Goal: Task Accomplishment & Management: Use online tool/utility

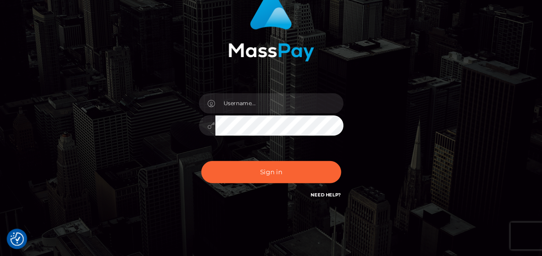
scroll to position [75, 0]
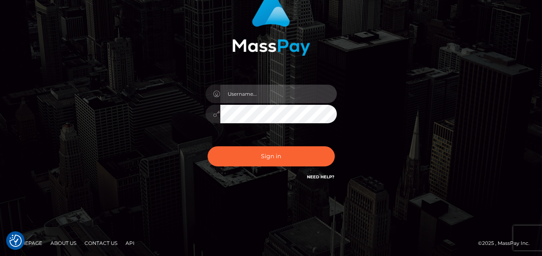
type input "denise"
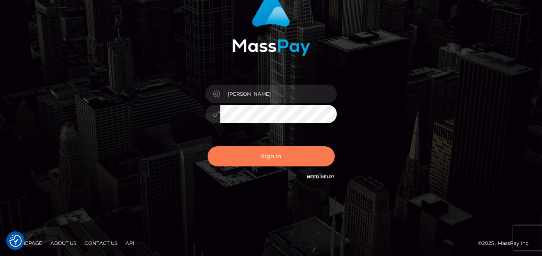
drag, startPoint x: 477, startPoint y: 11, endPoint x: 296, endPoint y: 163, distance: 236.5
click at [296, 163] on button "Sign in" at bounding box center [271, 156] width 127 height 20
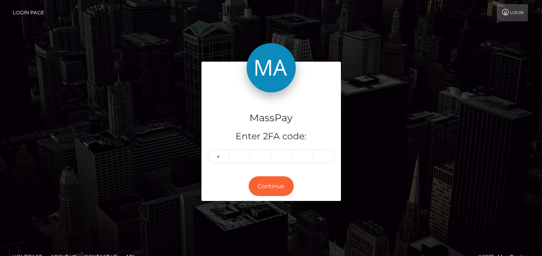
type input "3"
type input "4"
type input "3"
type input "7"
type input "0"
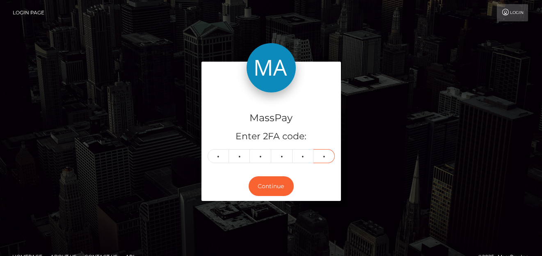
type input "2"
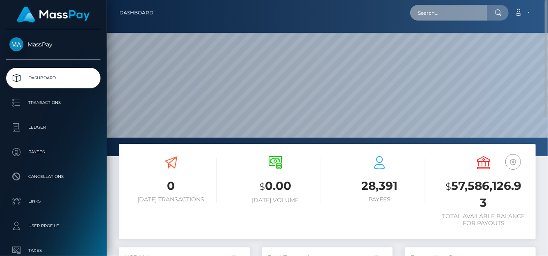
click at [445, 16] on input "text" at bounding box center [448, 13] width 77 height 16
paste input "1349453835@qq.com"
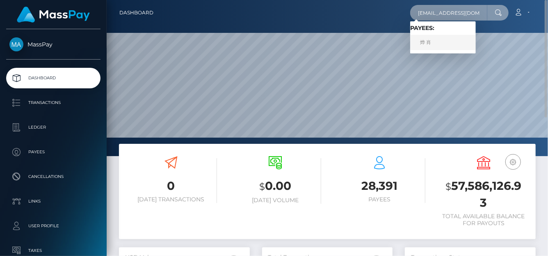
type input "1349453835@qq.com"
click at [434, 41] on link "烨 肖" at bounding box center [443, 42] width 66 height 15
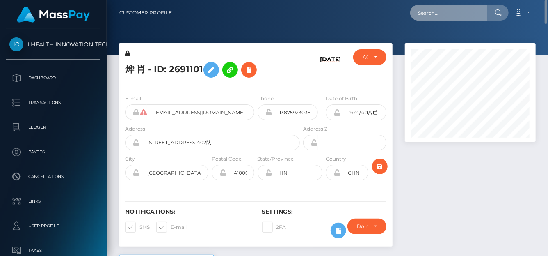
click at [435, 16] on input "text" at bounding box center [448, 13] width 77 height 16
paste input "[EMAIL_ADDRESS][DOMAIN_NAME]"
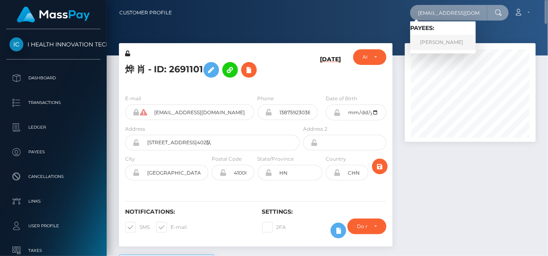
type input "[EMAIL_ADDRESS][DOMAIN_NAME]"
click at [433, 43] on link "[PERSON_NAME]" at bounding box center [443, 42] width 66 height 15
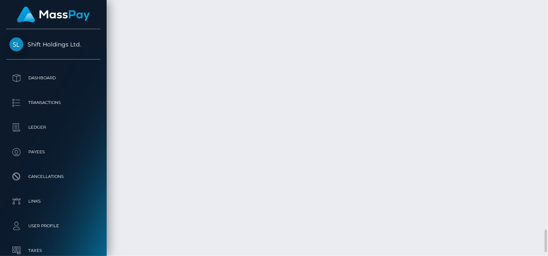
scroll to position [2501, 0]
click at [491, 202] on body "Shift Holdings Ltd. Dashboard Transactions Ledger Payees Links Taxes" at bounding box center [274, 128] width 548 height 256
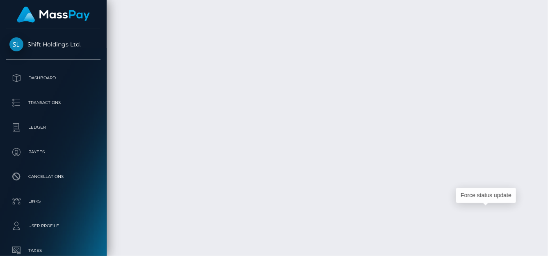
click at [490, 205] on div "Force status update" at bounding box center [486, 195] width 60 height 21
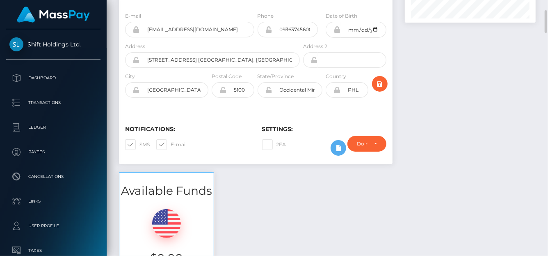
scroll to position [0, 0]
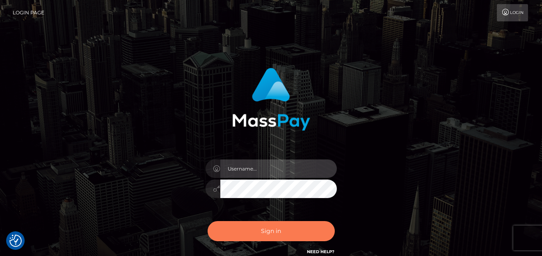
type input "[PERSON_NAME]"
click at [261, 228] on button "Sign in" at bounding box center [271, 231] width 127 height 20
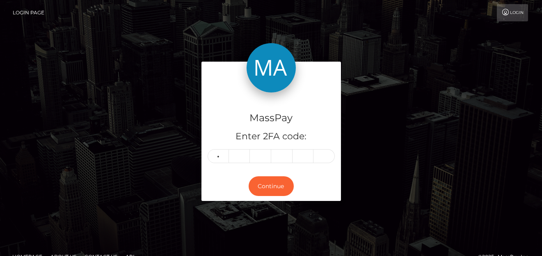
type input "9"
type input "0"
type input "6"
type input "2"
type input "9"
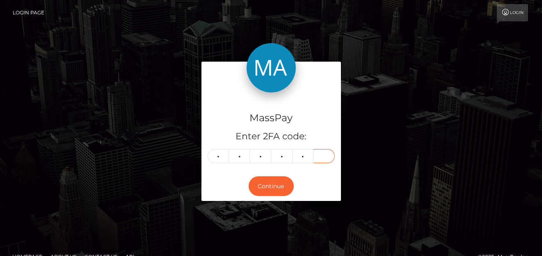
type input "5"
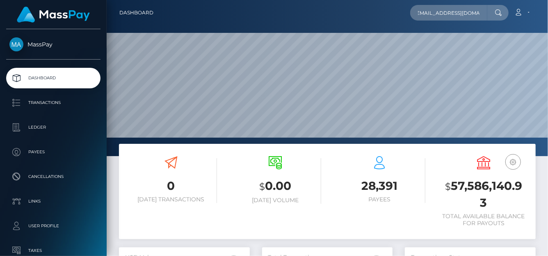
scroll to position [145, 131]
type input "[EMAIL_ADDRESS][DOMAIN_NAME]"
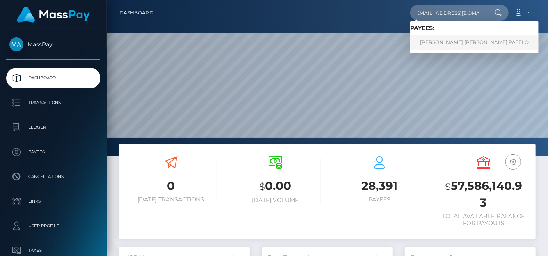
scroll to position [0, 0]
click at [441, 43] on link "CATHERINE ISOBEL PEREZ PATELO" at bounding box center [474, 42] width 128 height 15
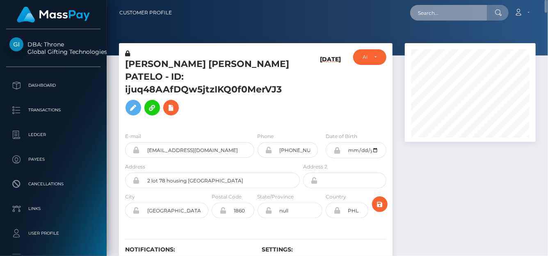
click at [430, 11] on input "text" at bounding box center [448, 13] width 77 height 16
paste input "[EMAIL_ADDRESS][DOMAIN_NAME]"
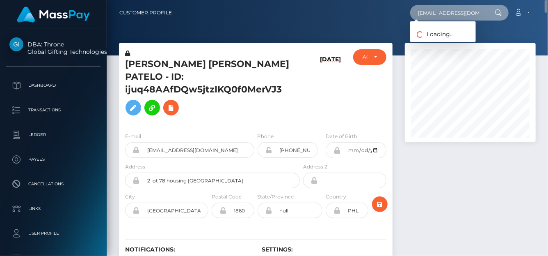
type input "[EMAIL_ADDRESS][DOMAIN_NAME]"
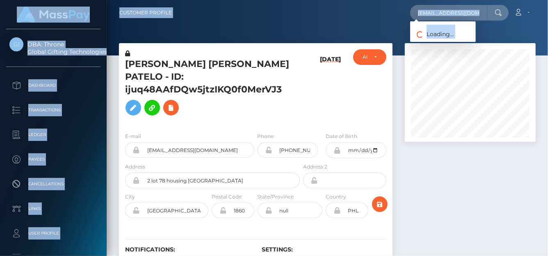
drag, startPoint x: 489, startPoint y: 10, endPoint x: 290, endPoint y: -6, distance: 199.2
click at [290, 0] on html "DBA: Throne Global Gifting Technologies Inc Dashboard Transactions Ledger Payee…" at bounding box center [274, 128] width 548 height 256
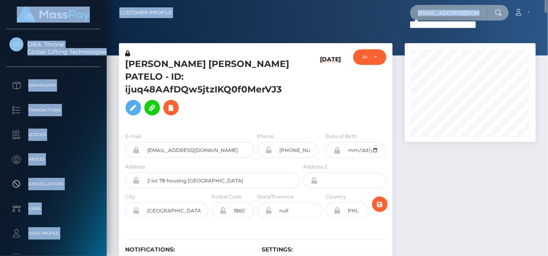
click at [426, 6] on input "[EMAIL_ADDRESS][DOMAIN_NAME]" at bounding box center [448, 13] width 77 height 16
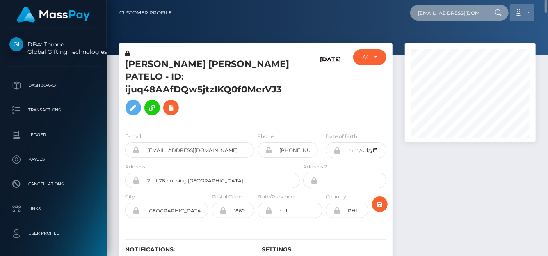
drag, startPoint x: 415, startPoint y: 16, endPoint x: 516, endPoint y: 5, distance: 101.9
click at [516, 5] on div "ookeefe22@gmail.com Loading... Loading... Account Edit Profile Logout" at bounding box center [356, 12] width 357 height 17
paste input "[EMAIL_ADDRESS][DOMAIN_NAME]"
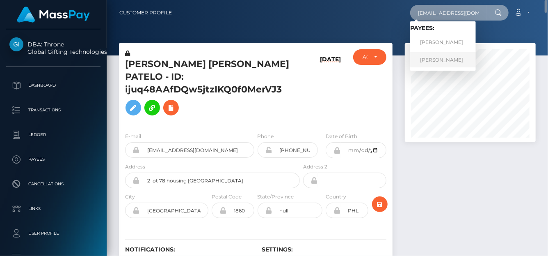
type input "[EMAIL_ADDRESS][DOMAIN_NAME]"
click at [437, 62] on link "[PERSON_NAME]" at bounding box center [443, 59] width 66 height 15
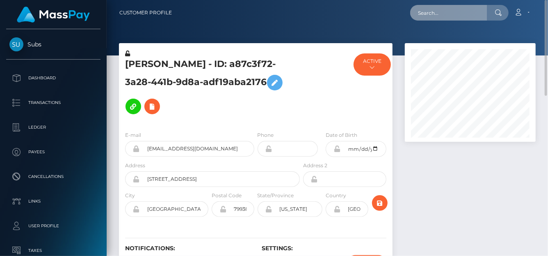
click at [443, 14] on input "text" at bounding box center [448, 13] width 77 height 16
paste input "[EMAIL_ADDRESS][DOMAIN_NAME]"
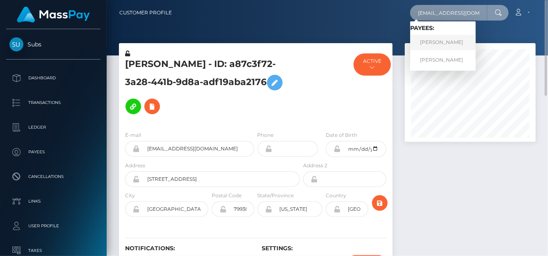
type input "[EMAIL_ADDRESS][DOMAIN_NAME]"
click at [444, 44] on link "[PERSON_NAME]" at bounding box center [443, 42] width 66 height 15
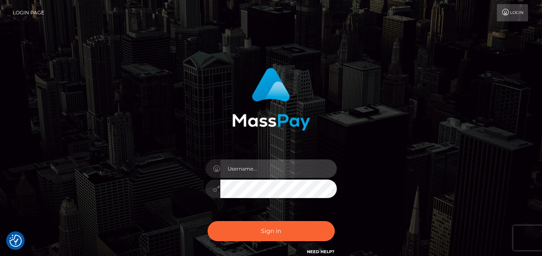
type input "denise"
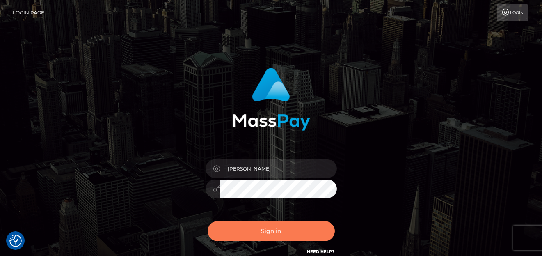
click at [260, 235] on button "Sign in" at bounding box center [271, 231] width 127 height 20
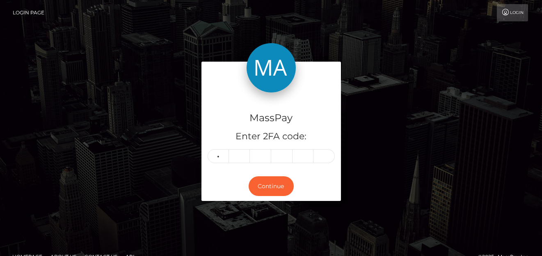
type input "7"
type input "3"
type input "7"
type input "3"
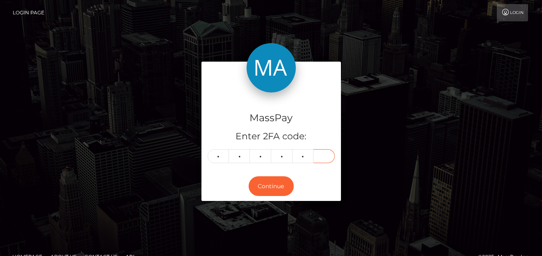
type input "4"
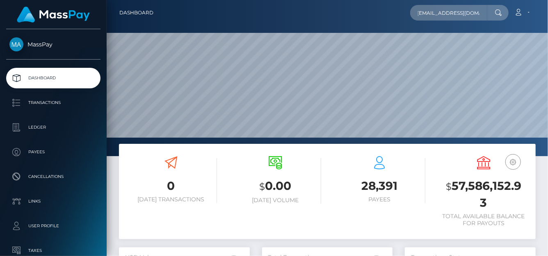
scroll to position [145, 131]
type input "[EMAIL_ADDRESS][DOMAIN_NAME]"
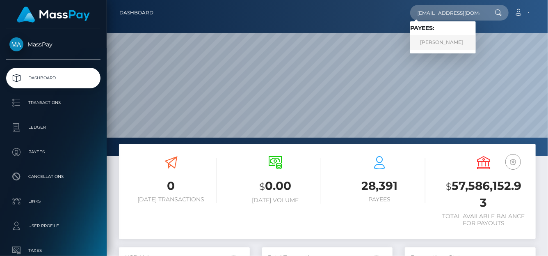
click at [434, 44] on link "[PERSON_NAME]" at bounding box center [443, 42] width 66 height 15
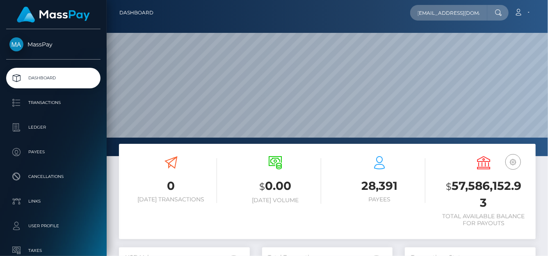
scroll to position [0, 0]
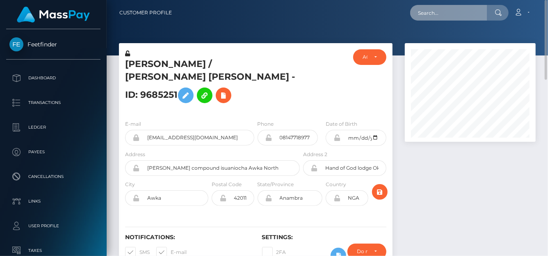
click at [422, 16] on input "text" at bounding box center [448, 13] width 77 height 16
paste input "mimielias4664@hotmail.com"
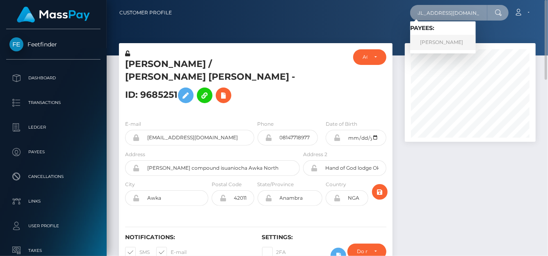
type input "mimielias4664@hotmail.com"
click at [428, 45] on link "Emily Elias" at bounding box center [443, 42] width 66 height 15
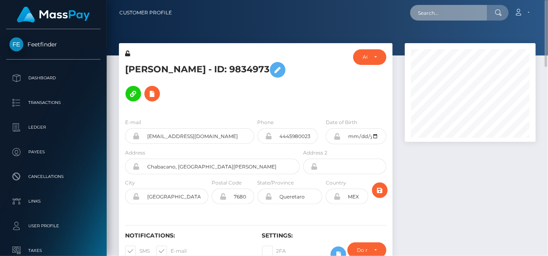
click at [429, 8] on input "text" at bounding box center [448, 13] width 77 height 16
paste input "jszostek6@gmail.com"
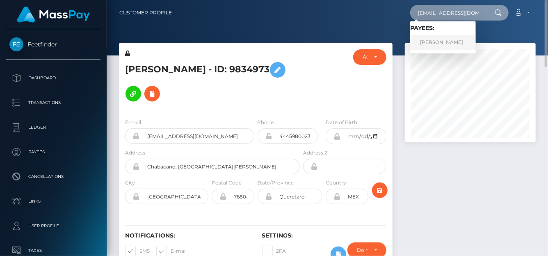
type input "jszostek6@gmail.com"
click at [425, 43] on link "Julita Szóstek" at bounding box center [443, 42] width 66 height 15
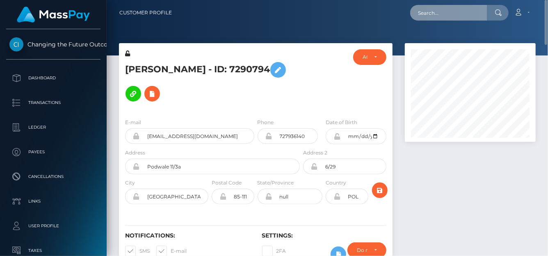
click at [430, 16] on input "text" at bounding box center [448, 13] width 77 height 16
paste input "[EMAIL_ADDRESS][DOMAIN_NAME]"
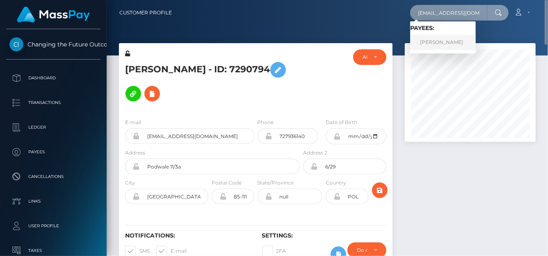
type input "[EMAIL_ADDRESS][DOMAIN_NAME]"
click at [421, 43] on link "Rolando Santos" at bounding box center [443, 42] width 66 height 15
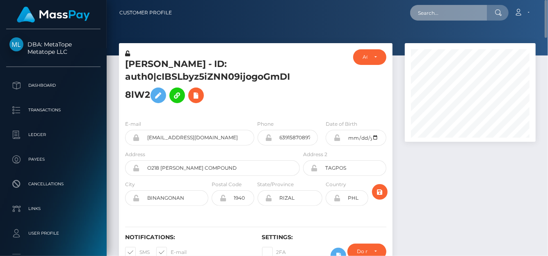
click at [430, 9] on input "text" at bounding box center [448, 13] width 77 height 16
paste input "sasabudkova33@gmail.com"
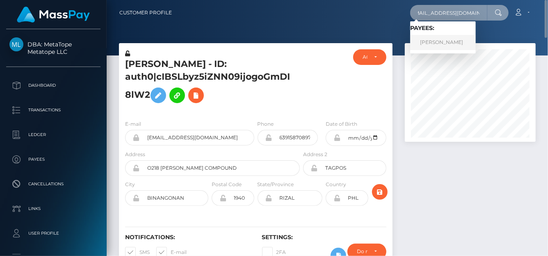
type input "sasabudkova33@gmail.com"
click at [433, 43] on link "Patricia Budkova" at bounding box center [443, 42] width 66 height 15
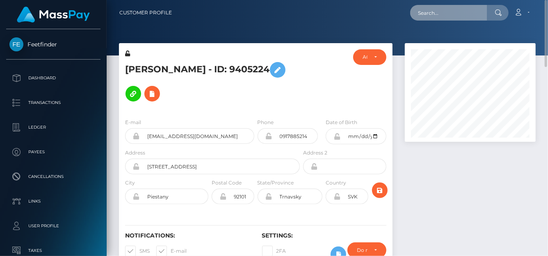
click at [433, 16] on input "text" at bounding box center [448, 13] width 77 height 16
paste input "[EMAIL_ADDRESS][DOMAIN_NAME]"
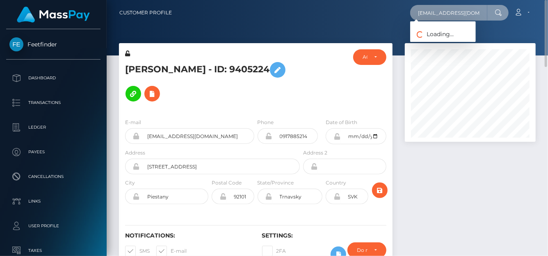
scroll to position [0, 11]
type input "[EMAIL_ADDRESS][DOMAIN_NAME]"
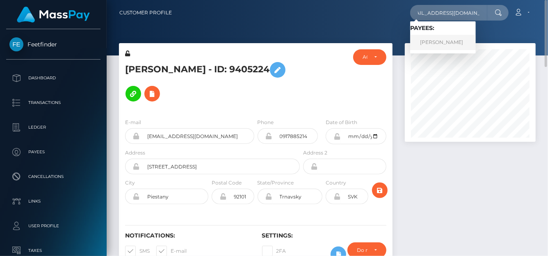
scroll to position [0, 0]
click at [439, 43] on link "DARIA MYKHAILOVA" at bounding box center [443, 42] width 66 height 15
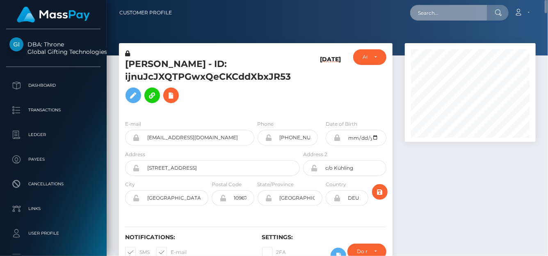
click at [425, 9] on input "text" at bounding box center [448, 13] width 77 height 16
paste input "QH8NZllrWNTsS9PibW89MRM1lEY2"
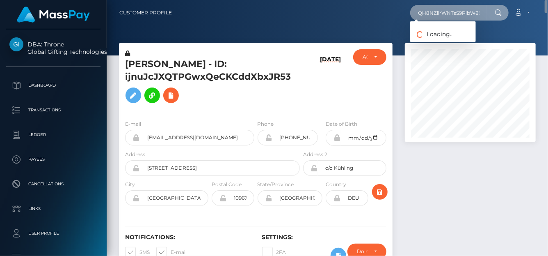
scroll to position [0, 28]
type input "QH8NZllrWNTsS9PibW89MRM1lEY2"
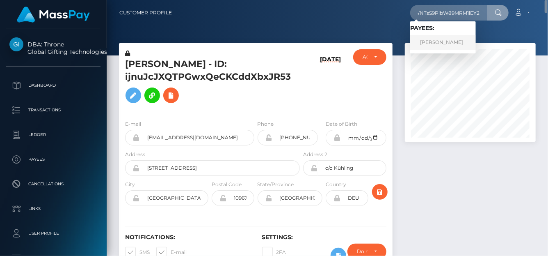
scroll to position [0, 0]
click at [450, 39] on link "[PERSON_NAME]" at bounding box center [443, 42] width 66 height 15
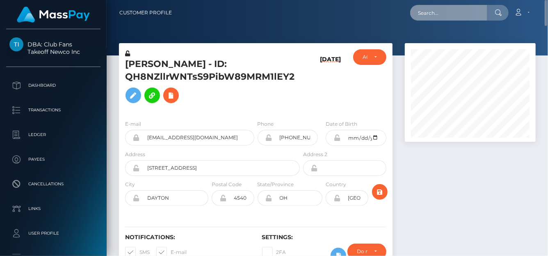
drag, startPoint x: 443, startPoint y: 18, endPoint x: 440, endPoint y: 15, distance: 4.9
click at [443, 18] on input "text" at bounding box center [448, 13] width 77 height 16
click at [439, 14] on input "text" at bounding box center [448, 13] width 77 height 16
paste input "haleyekennett@icloud.com"
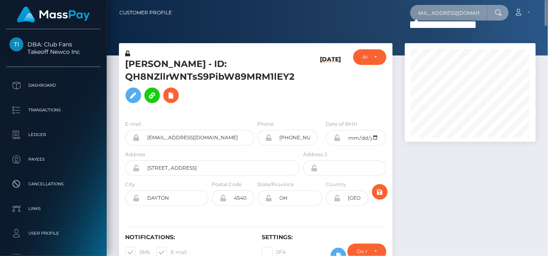
type input "haleyekennett@icloud.com"
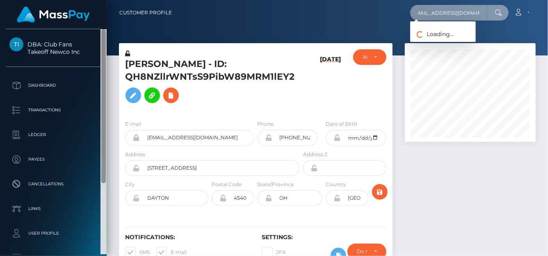
scroll to position [0, 0]
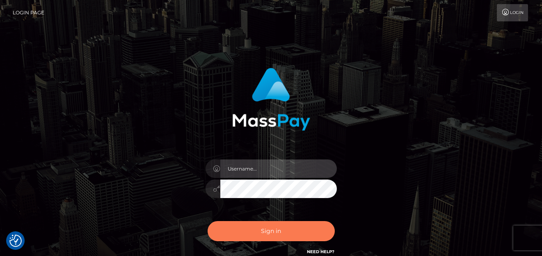
type input "denise"
click at [312, 234] on button "Sign in" at bounding box center [271, 231] width 127 height 20
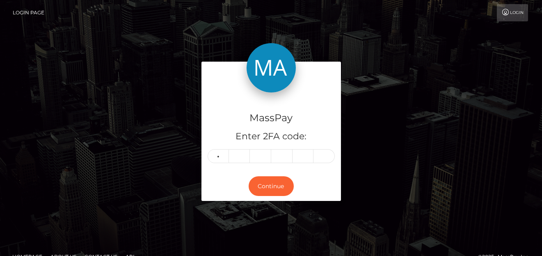
type input "4"
type input "5"
type input "1"
type input "3"
type input "2"
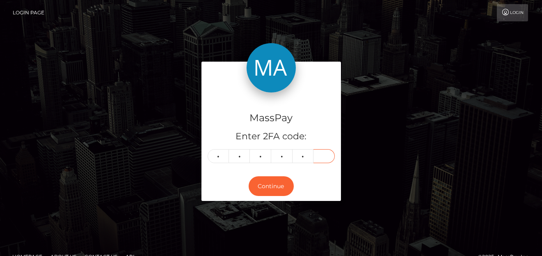
type input "9"
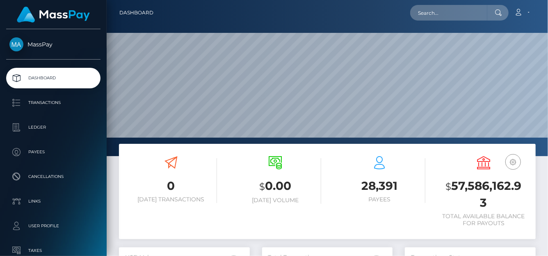
scroll to position [145, 131]
click at [428, 15] on input "text" at bounding box center [448, 13] width 77 height 16
paste input "[EMAIL_ADDRESS][DOMAIN_NAME]"
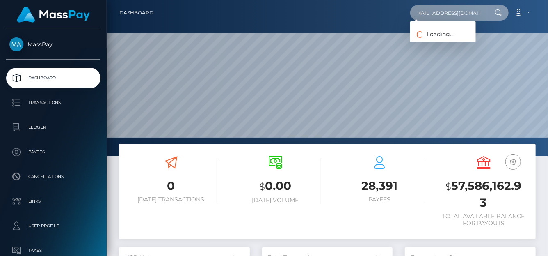
type input "[EMAIL_ADDRESS][DOMAIN_NAME]"
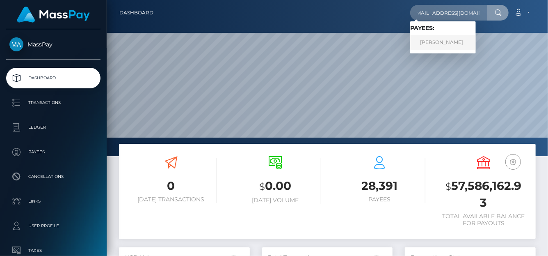
click at [447, 41] on link "Julianne Maryelle" at bounding box center [443, 42] width 66 height 15
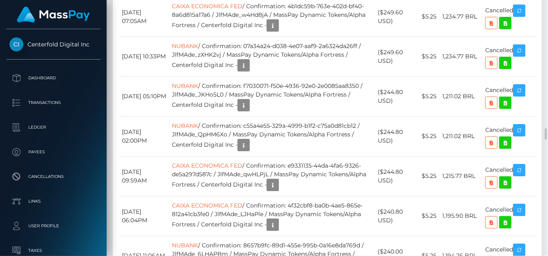
scroll to position [3573, 0]
